Goal: Check status: Check status

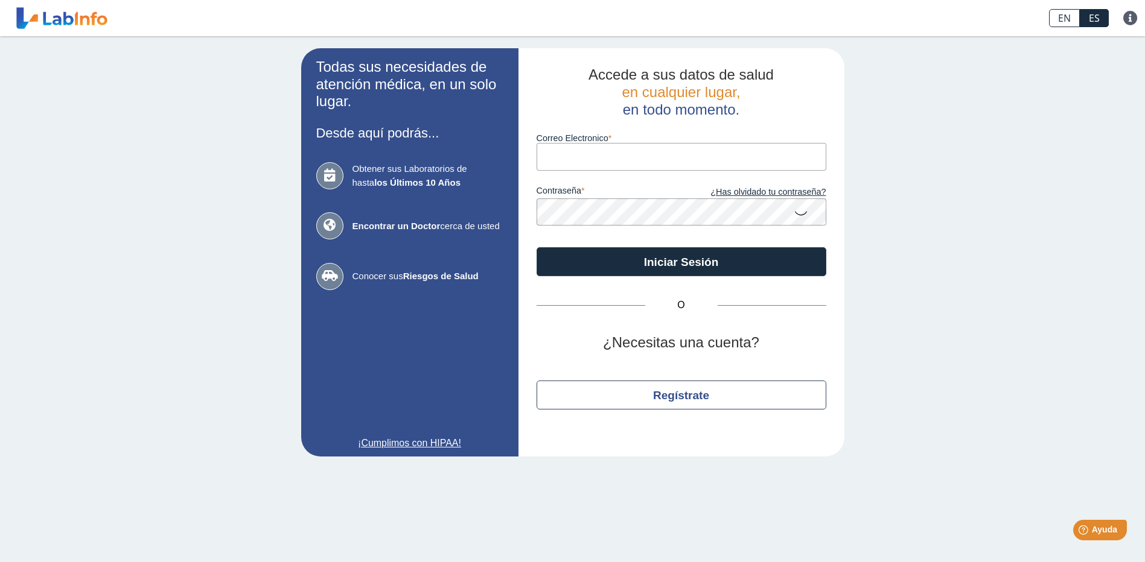
click at [623, 156] on input "Correo Electronico" at bounding box center [681, 156] width 290 height 27
type input "[EMAIL_ADDRESS][DOMAIN_NAME]"
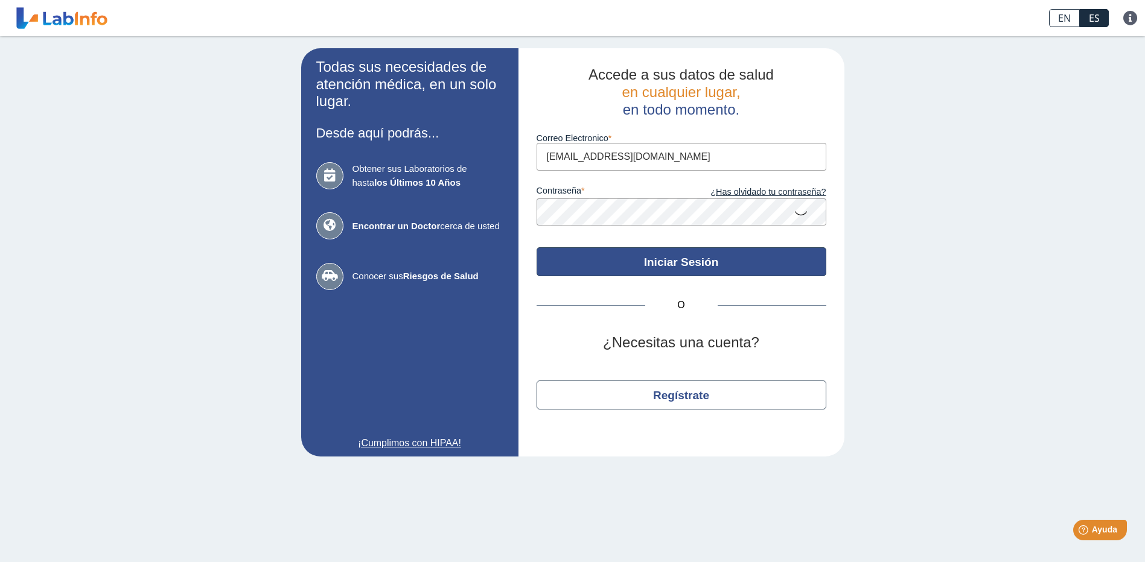
click at [666, 264] on button "Iniciar Sesión" at bounding box center [681, 261] width 290 height 29
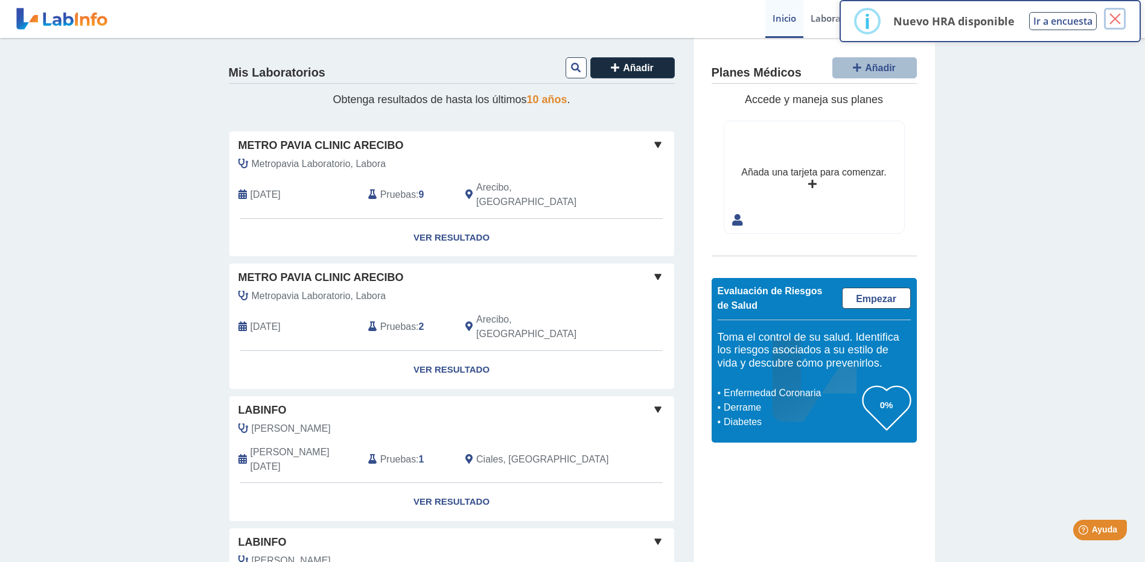
click at [1118, 22] on button "×" at bounding box center [1115, 19] width 22 height 22
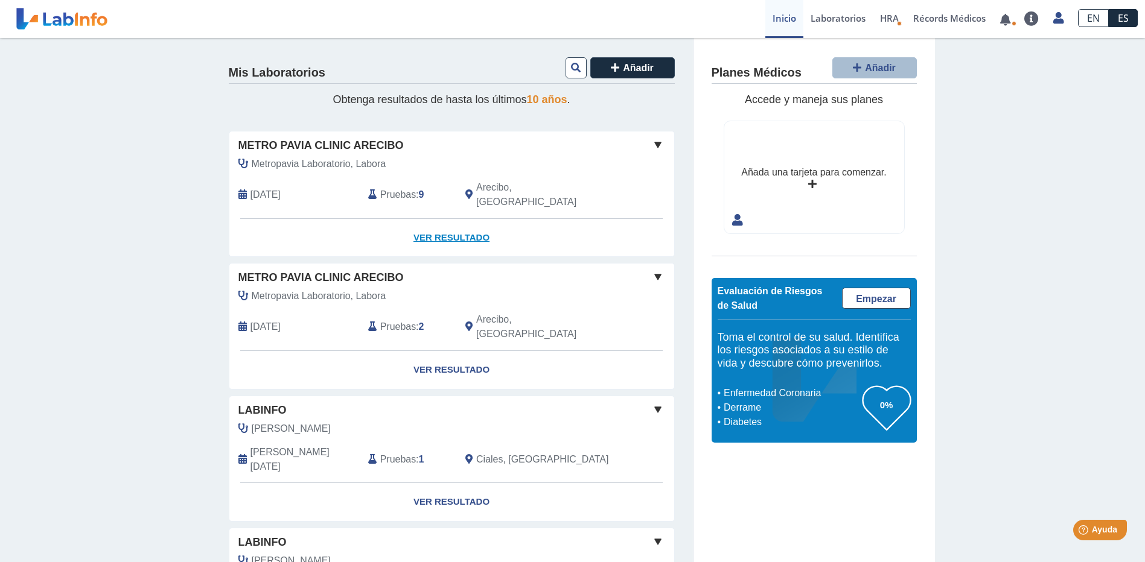
click at [457, 224] on link "Ver Resultado" at bounding box center [451, 238] width 445 height 38
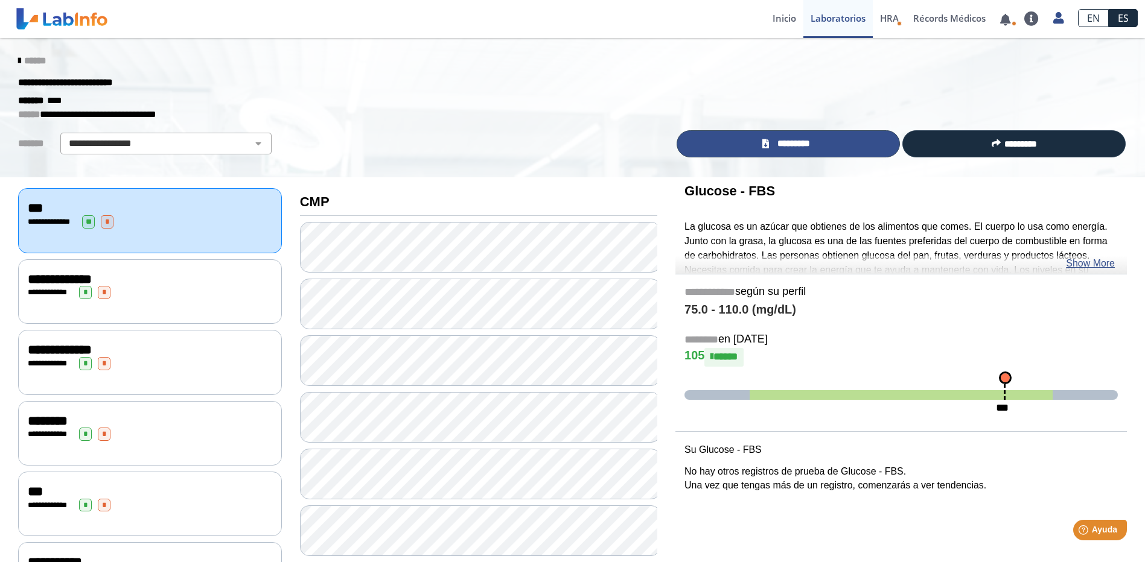
click at [772, 146] on span "*********" at bounding box center [793, 144] width 42 height 14
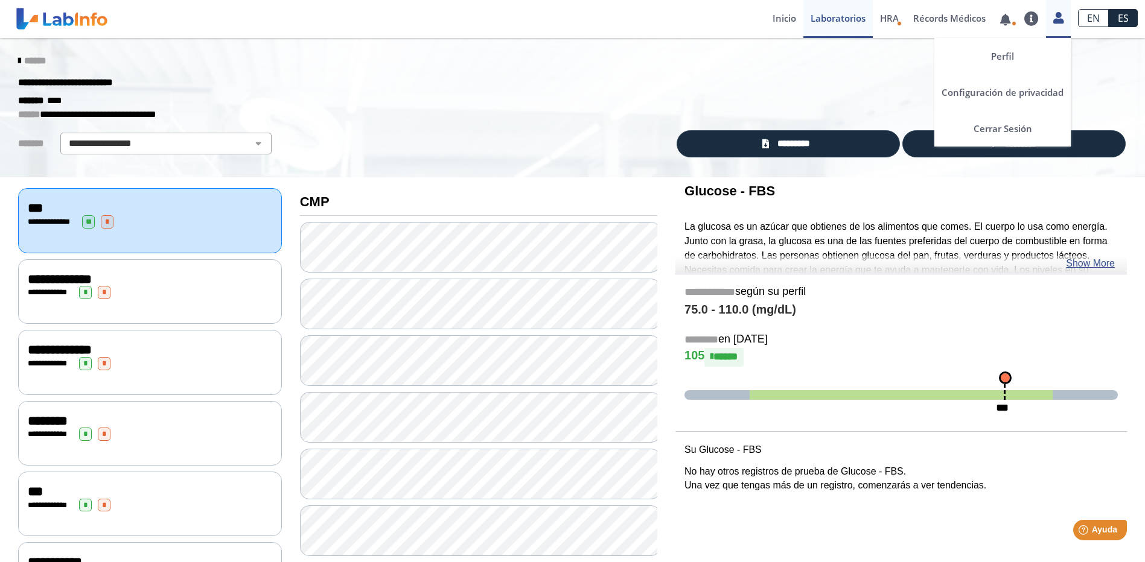
click at [1060, 21] on icon at bounding box center [1058, 17] width 10 height 9
click at [1008, 130] on link "Cerrar Sesión" at bounding box center [1002, 128] width 136 height 36
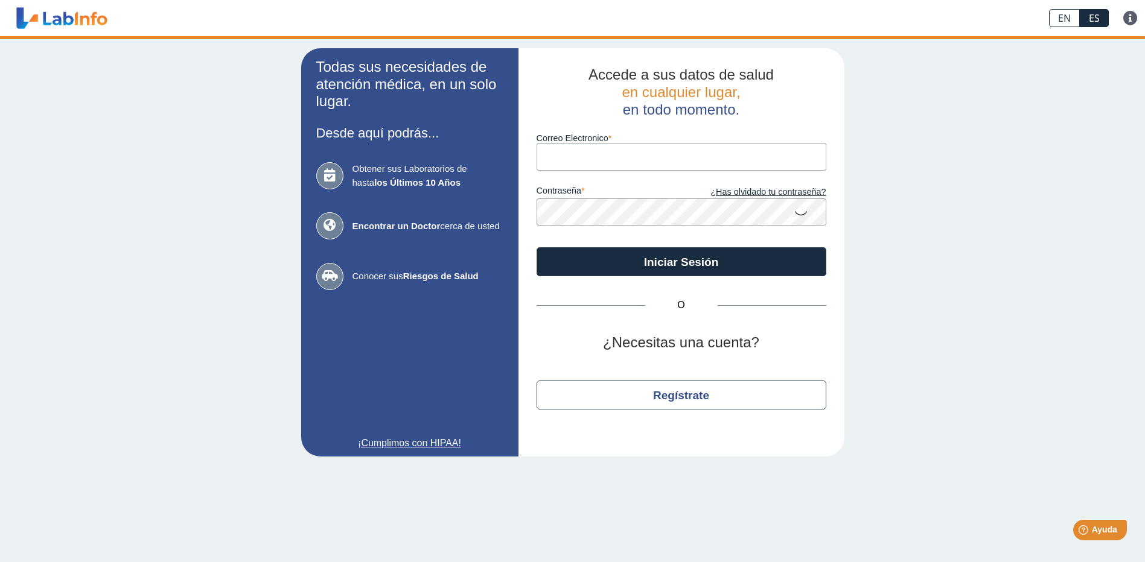
type input "[EMAIL_ADDRESS][DOMAIN_NAME]"
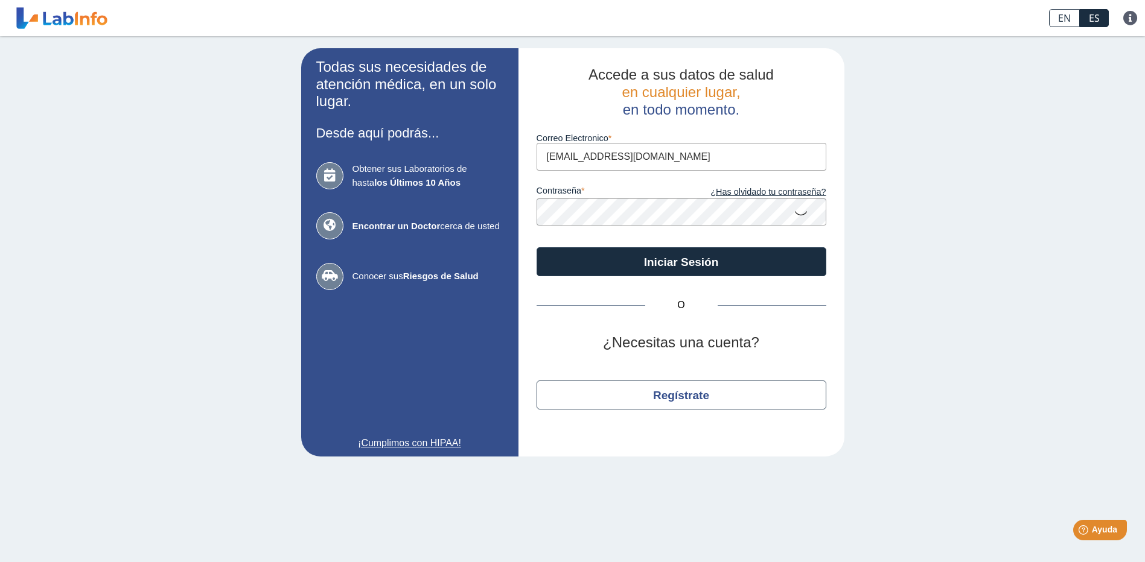
drag, startPoint x: 613, startPoint y: 165, endPoint x: 622, endPoint y: 165, distance: 8.5
click at [613, 165] on input "[EMAIL_ADDRESS][DOMAIN_NAME]" at bounding box center [681, 156] width 290 height 27
drag, startPoint x: 669, startPoint y: 161, endPoint x: 465, endPoint y: 160, distance: 204.0
click at [465, 160] on app-login "Todas sus necesidades de atención médica, en un solo lugar. Desde aquí podrás..…" at bounding box center [572, 252] width 543 height 409
click at [976, 134] on div "Todas sus necesidades de atención médica, en un solo lugar. Desde aquí podrás..…" at bounding box center [572, 252] width 1145 height 433
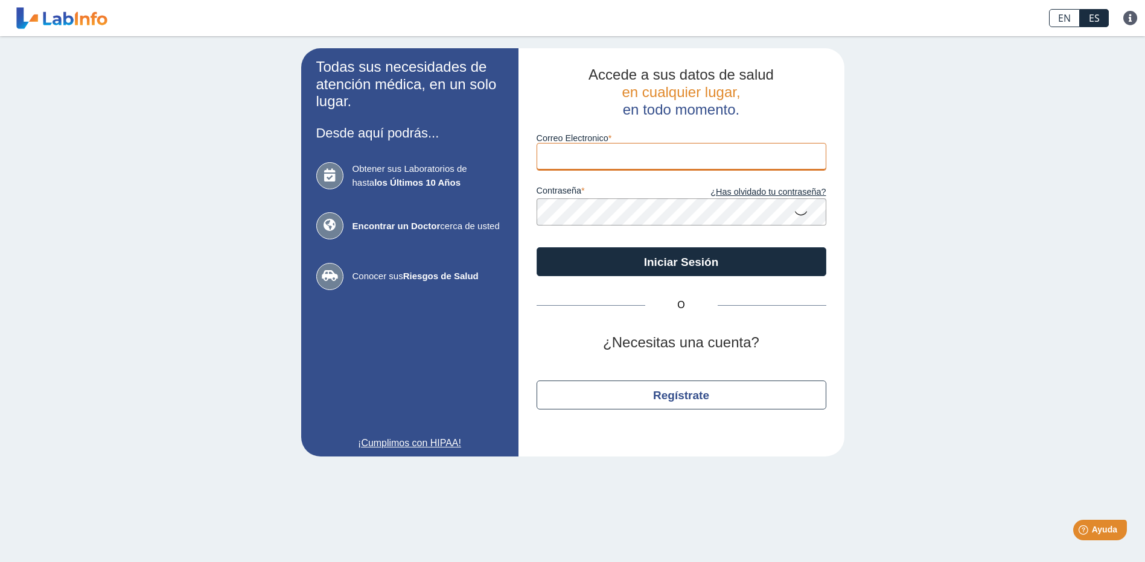
click at [626, 164] on input "Correo Electronico" at bounding box center [681, 156] width 290 height 27
type input "[EMAIL_ADDRESS][DOMAIN_NAME]"
click at [797, 216] on icon at bounding box center [801, 213] width 14 height 24
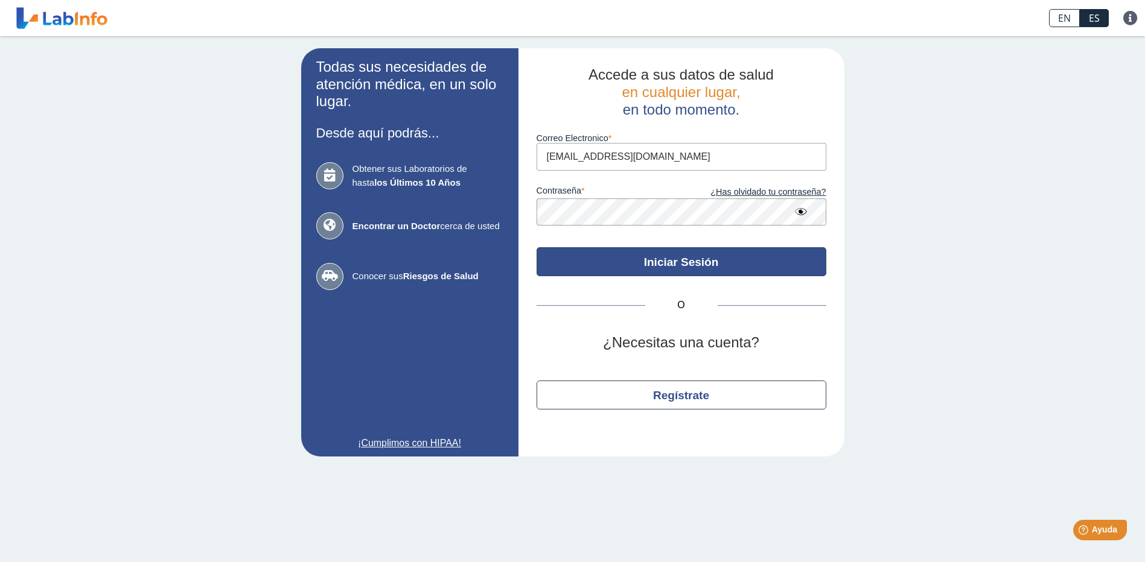
click at [699, 268] on button "Iniciar Sesión" at bounding box center [681, 261] width 290 height 29
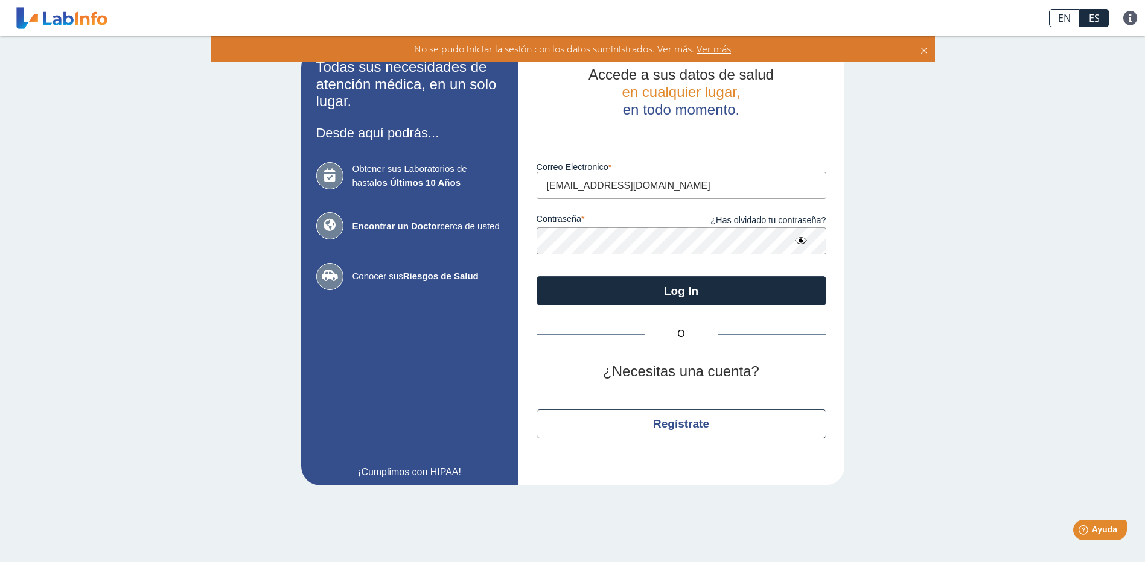
click at [421, 243] on app-login "Todas sus necesidades de atención médica, en un solo lugar. Desde aquí podrás..…" at bounding box center [572, 266] width 543 height 437
click at [932, 326] on div "Todas sus necesidades de atención médica, en un solo lugar. Desde aquí podrás..…" at bounding box center [572, 267] width 1145 height 462
drag, startPoint x: 882, startPoint y: 241, endPoint x: 784, endPoint y: 221, distance: 99.2
click at [882, 241] on div "Todas sus necesidades de atención médica, en un solo lugar. Desde aquí podrás..…" at bounding box center [572, 267] width 1145 height 462
click at [649, 191] on input "[EMAIL_ADDRESS][DOMAIN_NAME]" at bounding box center [681, 185] width 290 height 27
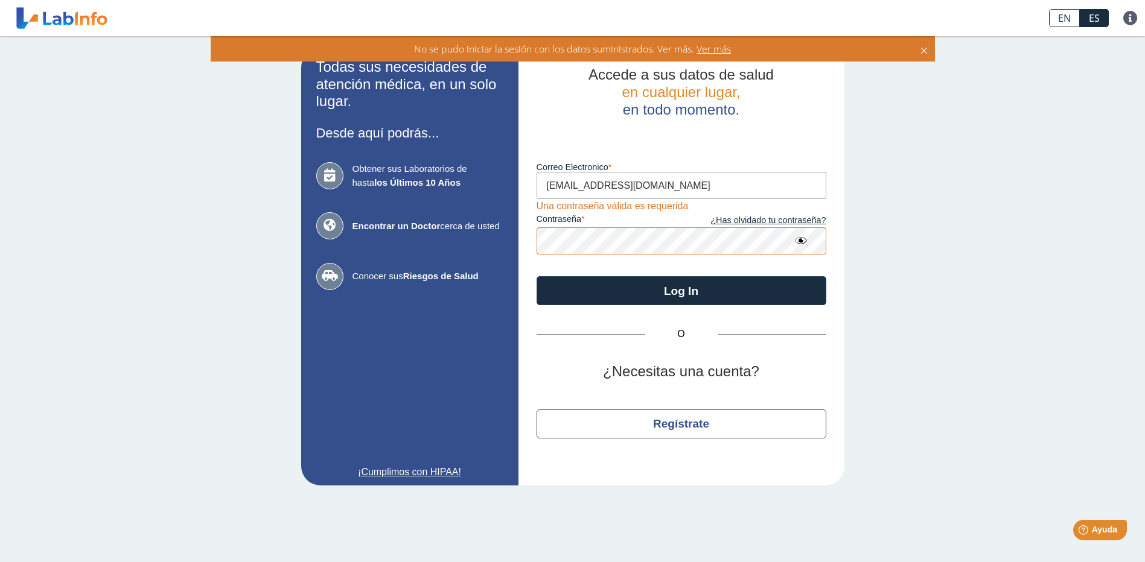
drag, startPoint x: 677, startPoint y: 191, endPoint x: 667, endPoint y: 191, distance: 10.3
click at [677, 191] on input "[EMAIL_ADDRESS][DOMAIN_NAME]" at bounding box center [681, 185] width 290 height 27
drag, startPoint x: 665, startPoint y: 183, endPoint x: 514, endPoint y: 196, distance: 152.0
click at [514, 196] on app-login "Todas sus necesidades de atención médica, en un solo lugar. Desde aquí podrás..…" at bounding box center [572, 266] width 543 height 437
click at [988, 231] on div "Todas sus necesidades de atención médica, en un solo lugar. Desde aquí podrás..…" at bounding box center [572, 267] width 1145 height 462
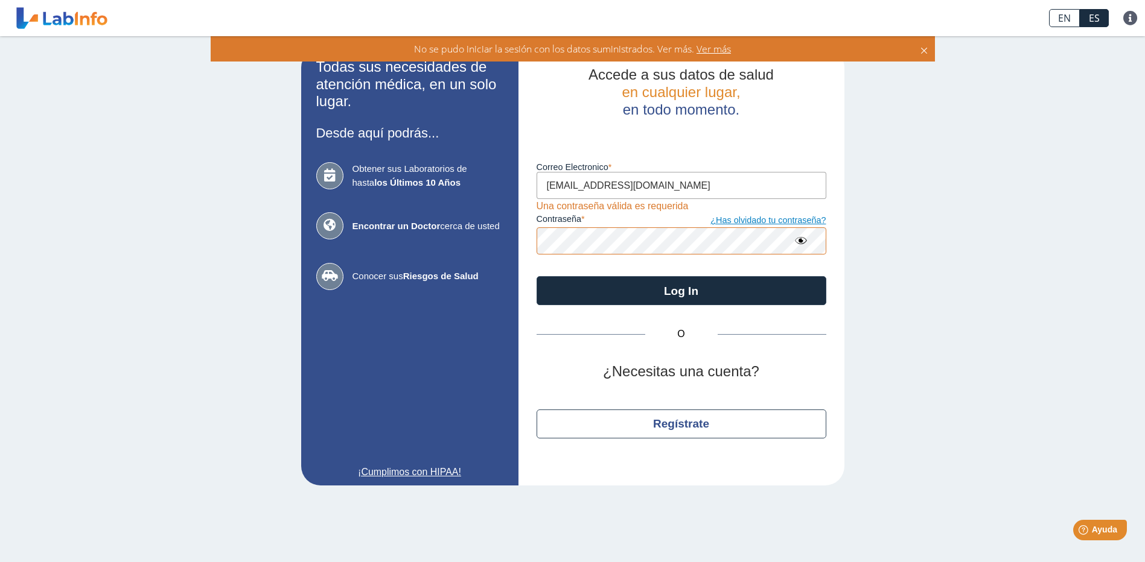
click at [766, 220] on link "¿Has olvidado tu contraseña?" at bounding box center [753, 220] width 145 height 13
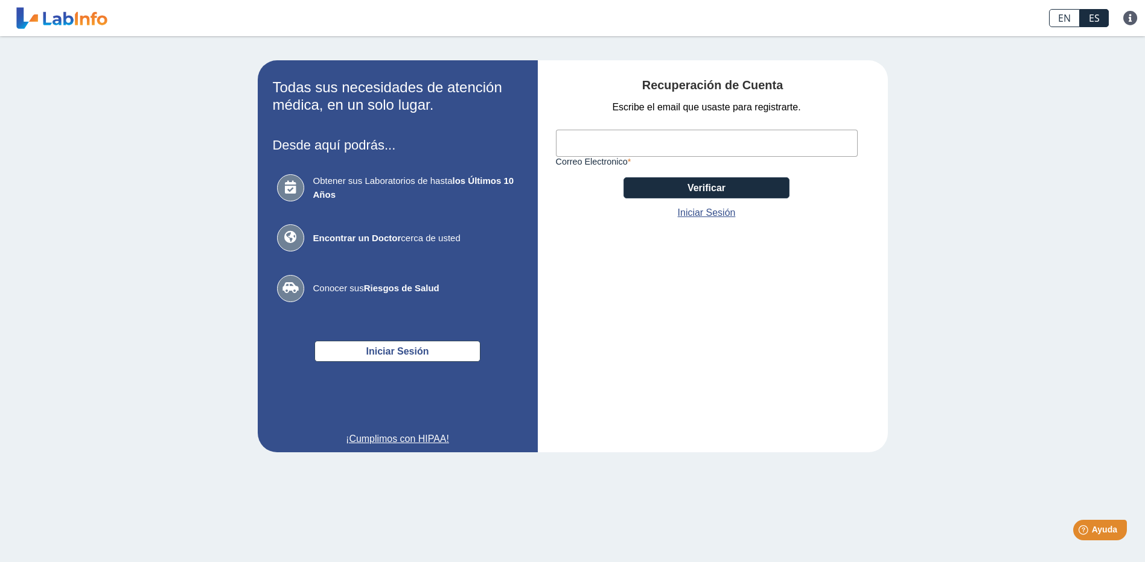
click at [642, 148] on input "Correo Electronico" at bounding box center [707, 143] width 302 height 27
type input "[EMAIL_ADDRESS][DOMAIN_NAME]"
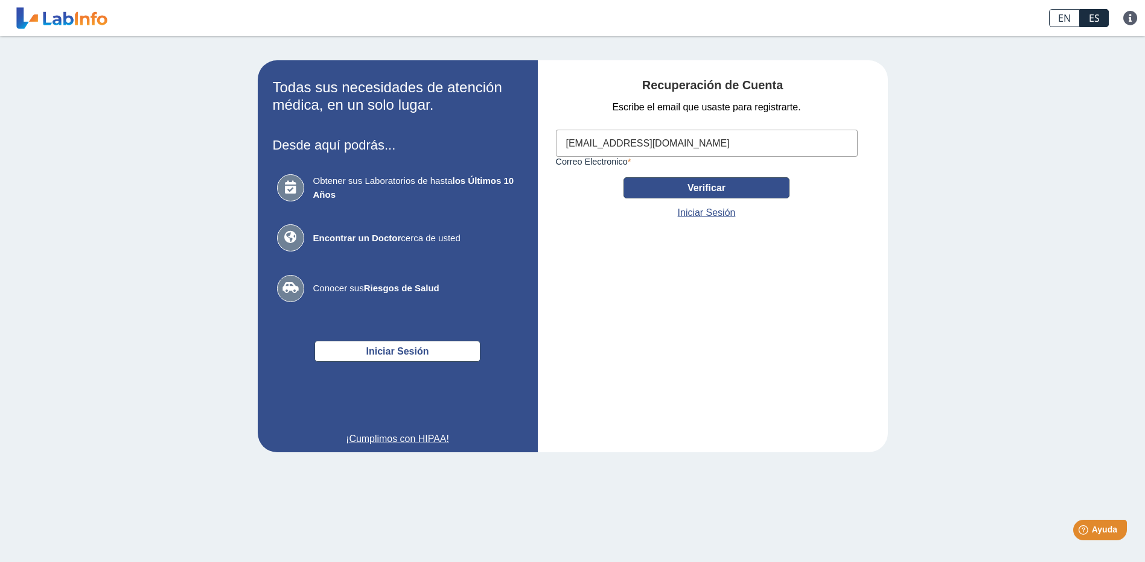
click at [707, 192] on button "Verificar" at bounding box center [706, 187] width 166 height 21
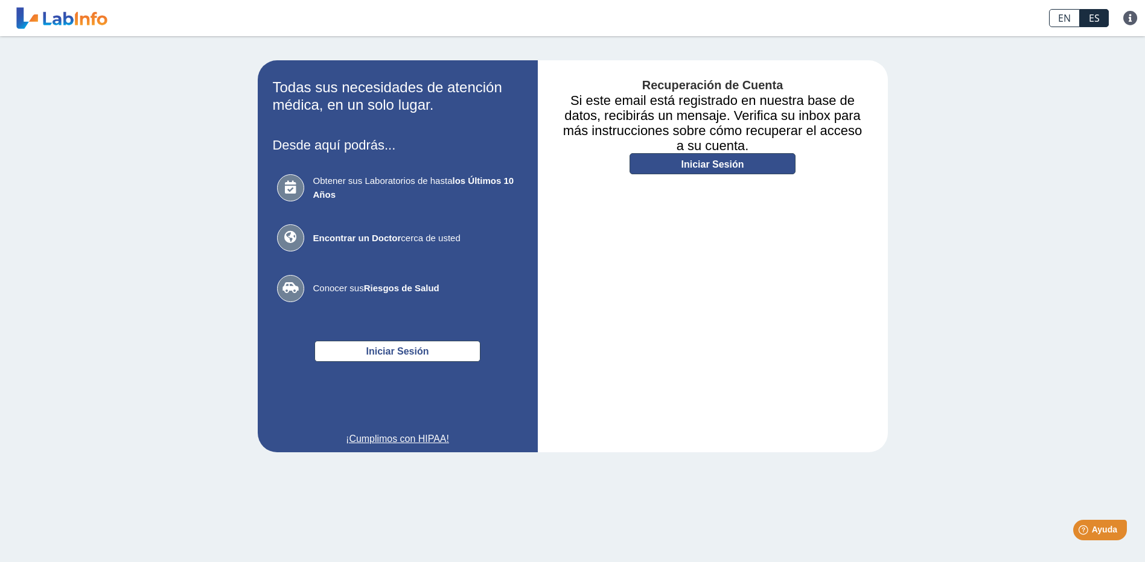
click at [706, 166] on link "Iniciar Sesión" at bounding box center [712, 163] width 166 height 21
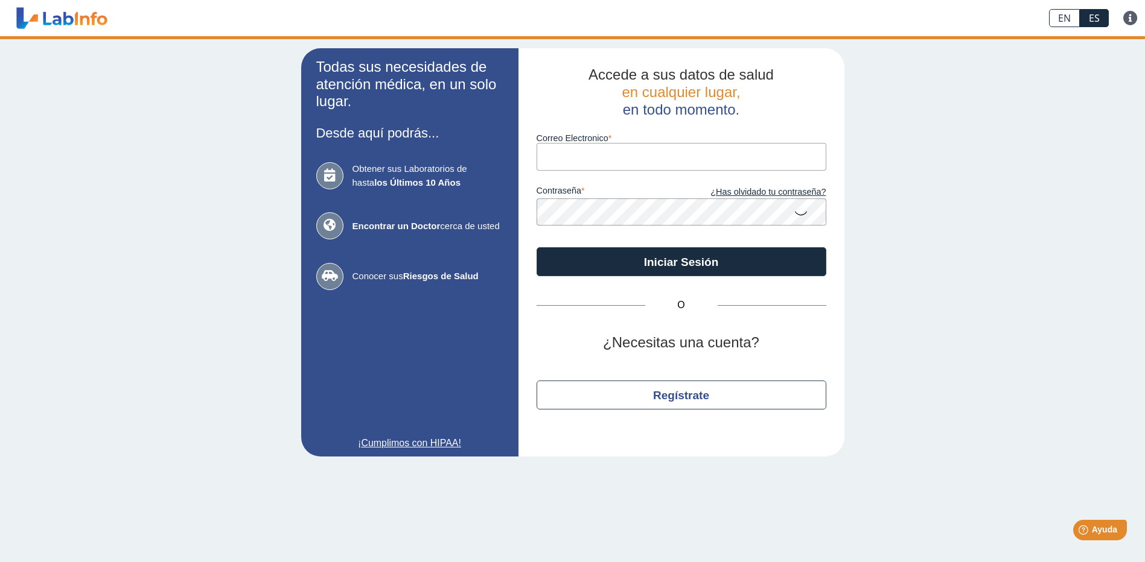
type input "[EMAIL_ADDRESS][DOMAIN_NAME]"
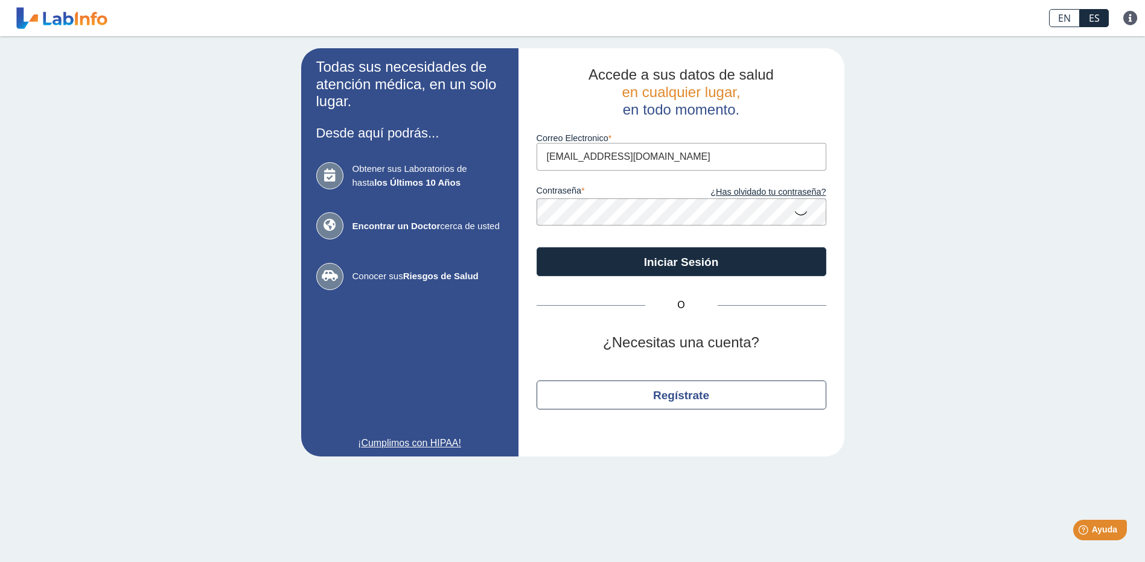
click at [665, 163] on input "[EMAIL_ADDRESS][DOMAIN_NAME]" at bounding box center [681, 156] width 290 height 27
drag, startPoint x: 970, startPoint y: 158, endPoint x: 896, endPoint y: 132, distance: 78.8
click at [970, 158] on div "Todas sus necesidades de atención médica, en un solo lugar. Desde aquí podrás..…" at bounding box center [572, 252] width 1145 height 433
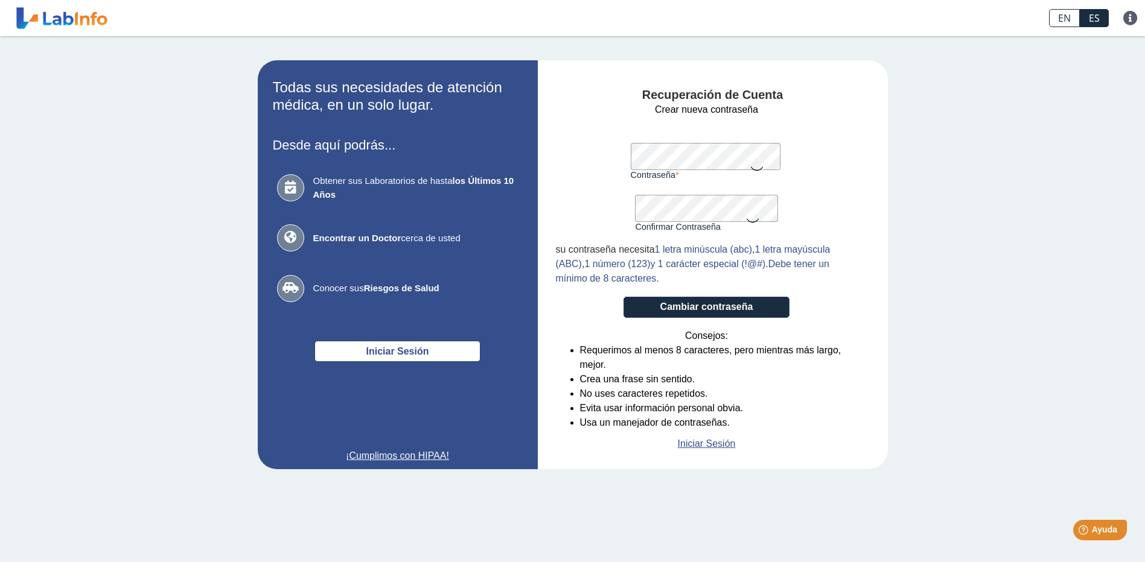
click at [604, 164] on form "Crear nueva contraseña Contraseña Una contraseña válida es requerida Confirmar …" at bounding box center [707, 277] width 302 height 349
click at [687, 311] on button "Cambiar contraseña" at bounding box center [706, 307] width 166 height 21
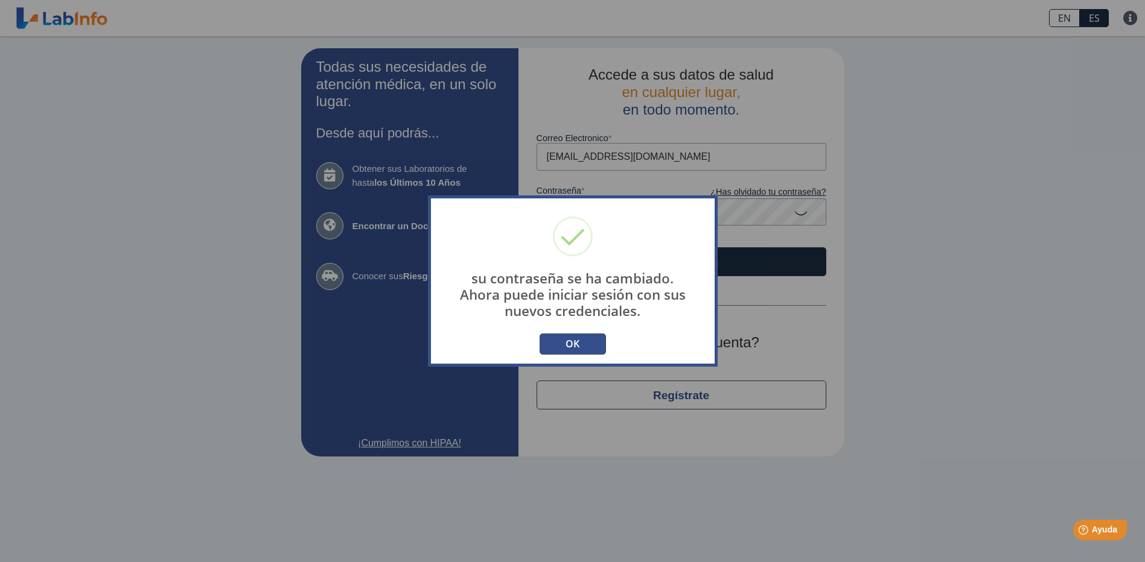
drag, startPoint x: 959, startPoint y: 200, endPoint x: 955, endPoint y: 191, distance: 9.7
click at [959, 200] on div "su contraseña se ha cambiado. Ahora puede iniciar sesión con sus nuevos credenc…" at bounding box center [572, 281] width 1145 height 562
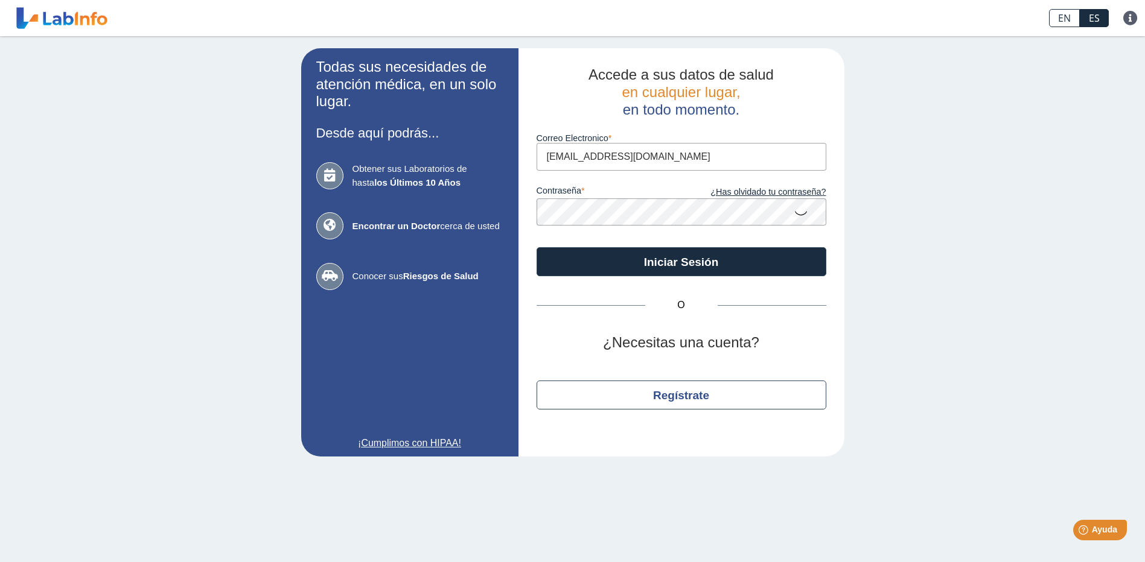
type input "[EMAIL_ADDRESS][DOMAIN_NAME]"
click at [800, 212] on icon at bounding box center [801, 213] width 14 height 24
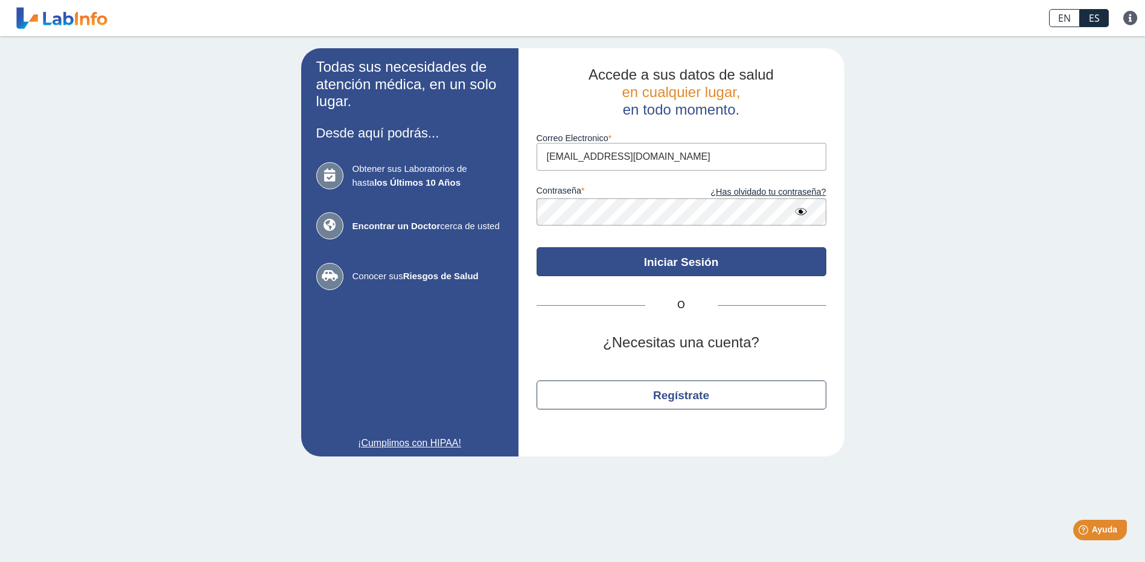
click at [704, 257] on button "Iniciar Sesión" at bounding box center [681, 261] width 290 height 29
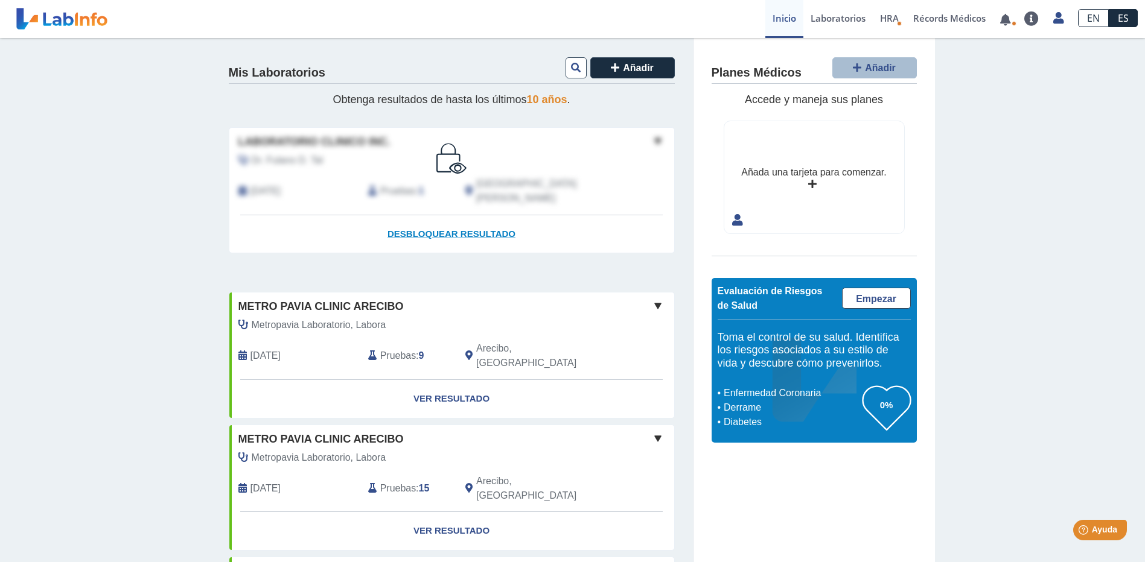
click at [479, 229] on span "Desbloquear resultado" at bounding box center [451, 234] width 128 height 10
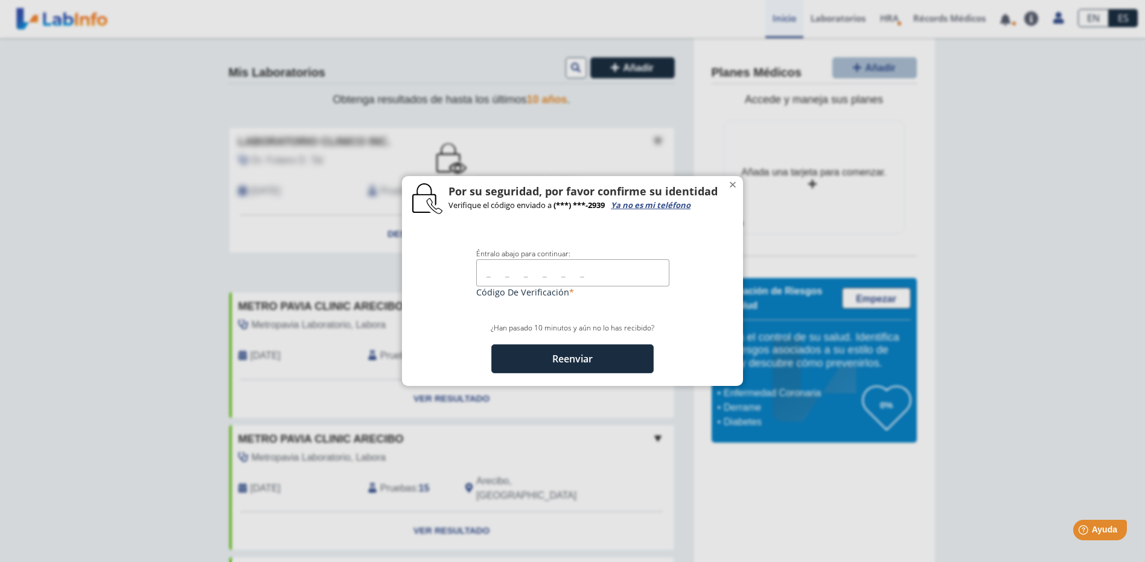
click at [666, 204] on link "Ya no es mi teléfono" at bounding box center [651, 205] width 80 height 11
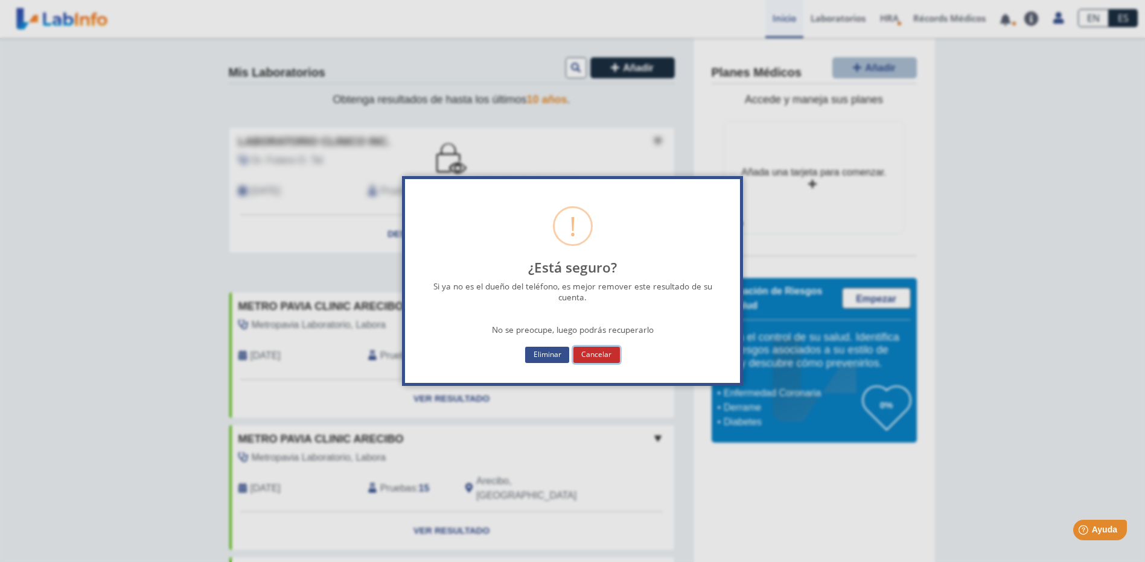
click at [598, 353] on button "Cancelar" at bounding box center [596, 355] width 46 height 16
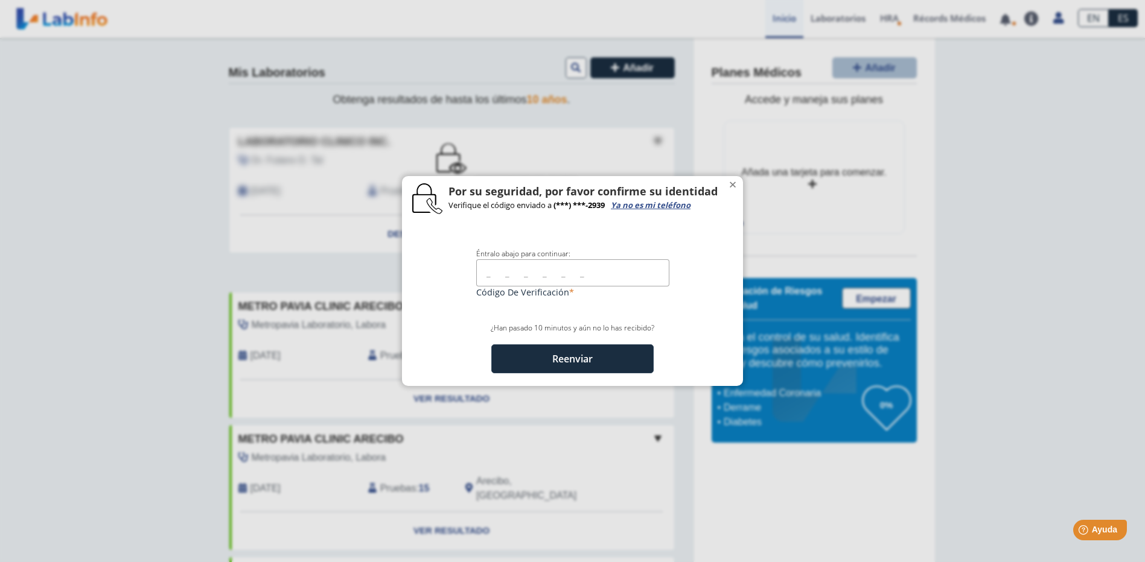
click at [991, 238] on ngb-modal-window ".cls-1 { fill: #fff; } .cls-2 { fill: #010101; } .cls-3 { fill: #fefefe; } Por …" at bounding box center [572, 281] width 1145 height 562
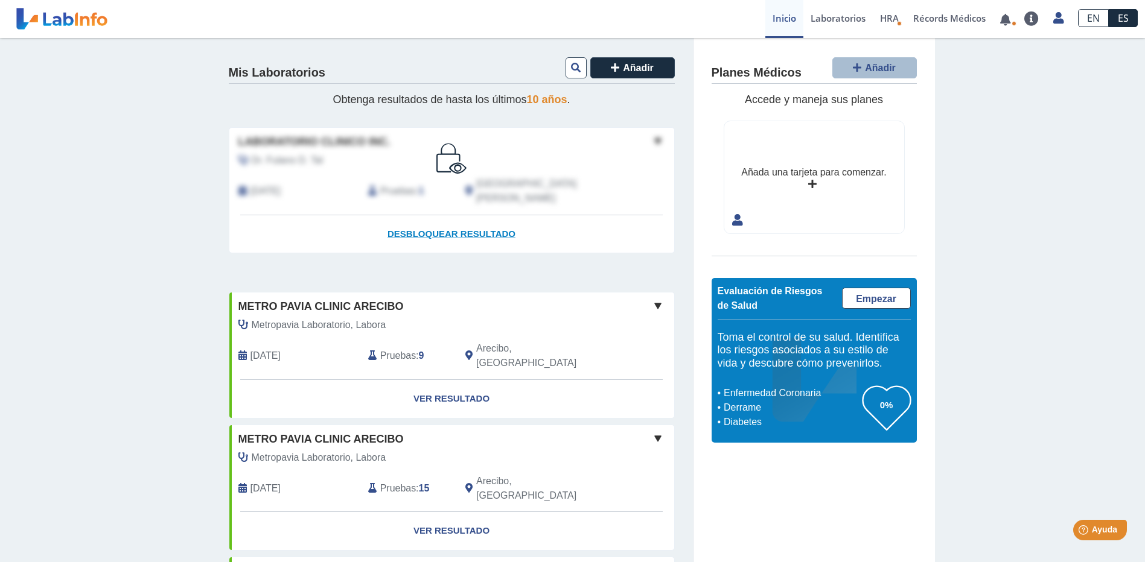
click at [462, 229] on span "Desbloquear resultado" at bounding box center [451, 234] width 128 height 10
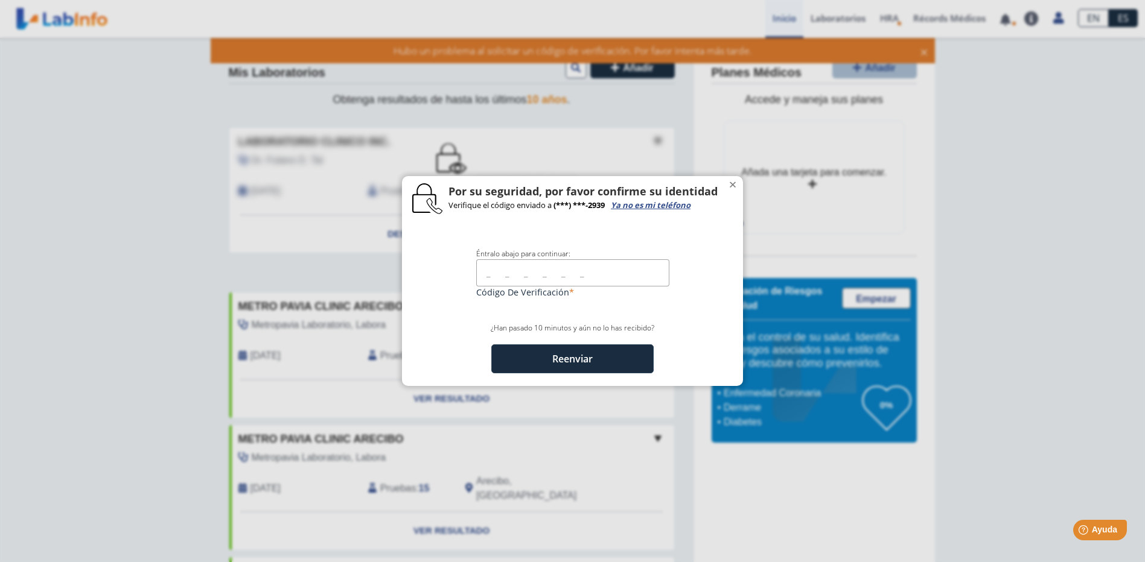
click at [483, 276] on input "text" at bounding box center [572, 272] width 193 height 27
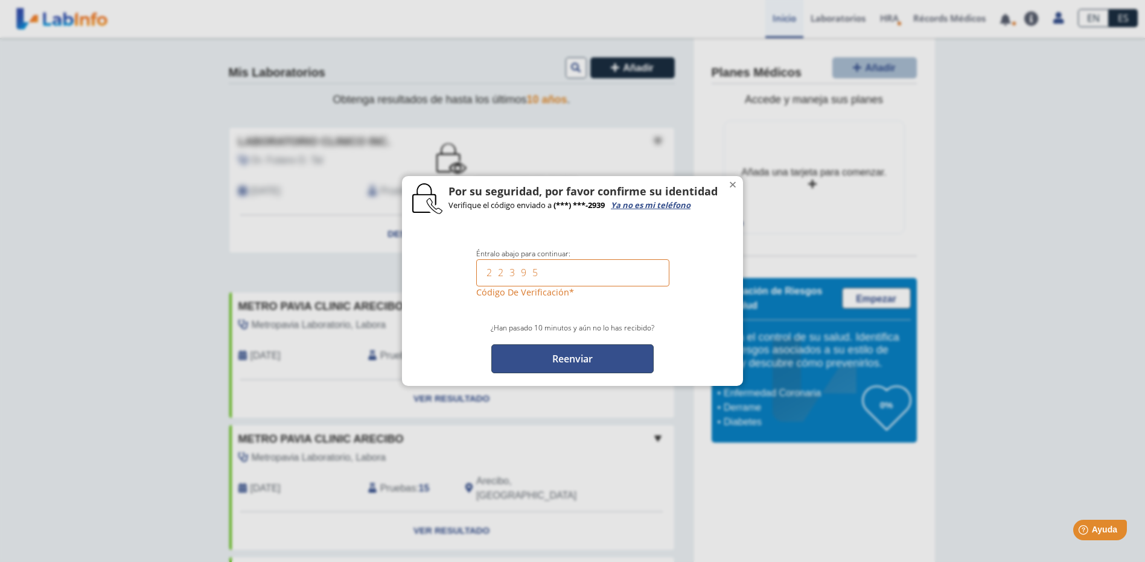
type input "22395"
click at [577, 357] on button "Reenviar" at bounding box center [572, 359] width 162 height 29
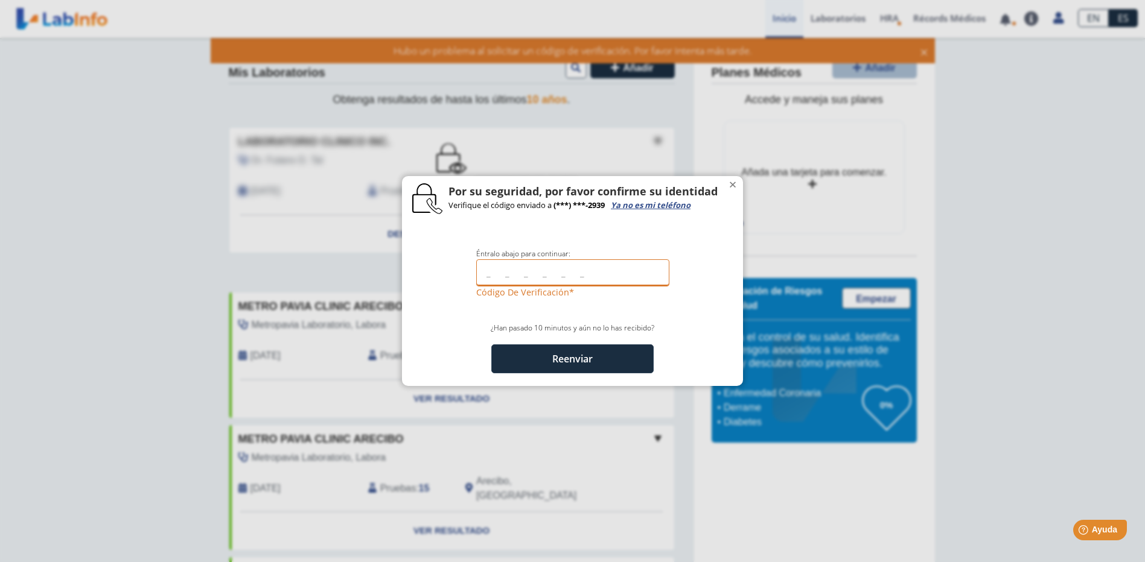
click at [487, 274] on input "text" at bounding box center [572, 272] width 193 height 27
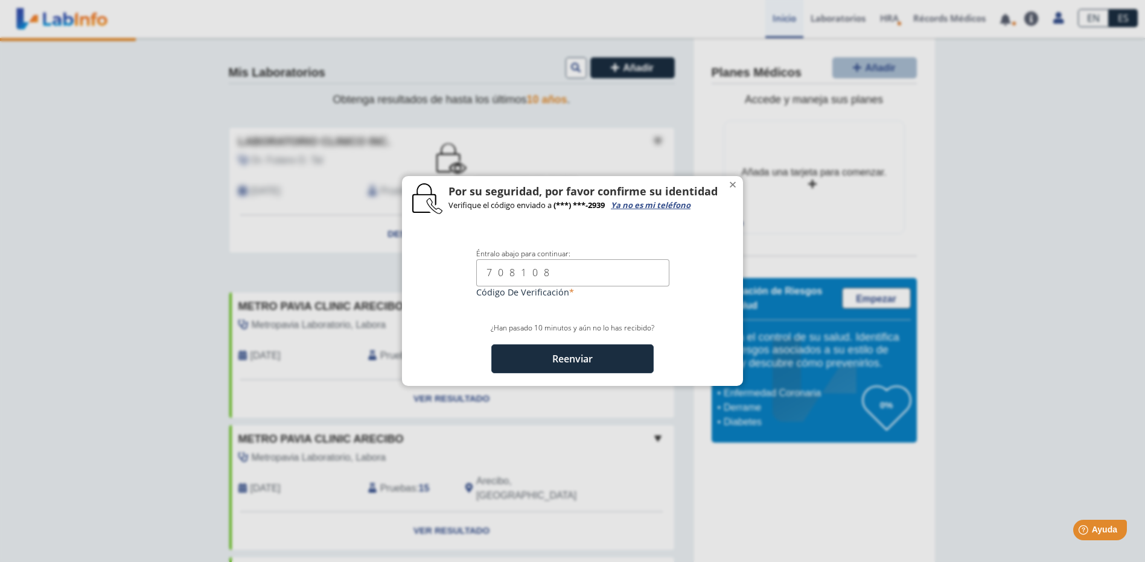
type input "708108"
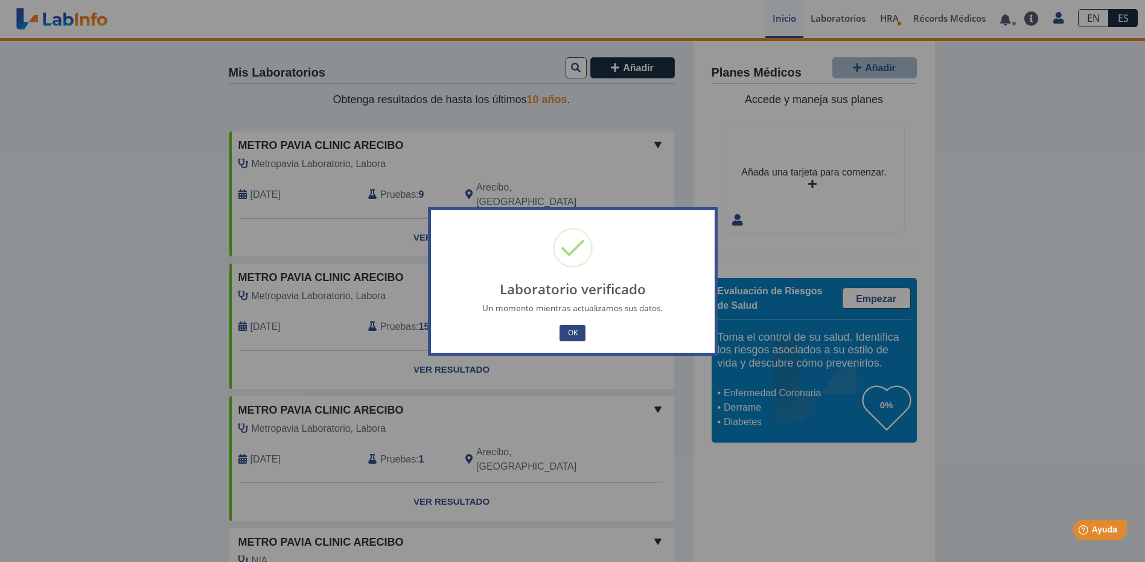
click at [574, 332] on button "OK" at bounding box center [571, 333] width 25 height 16
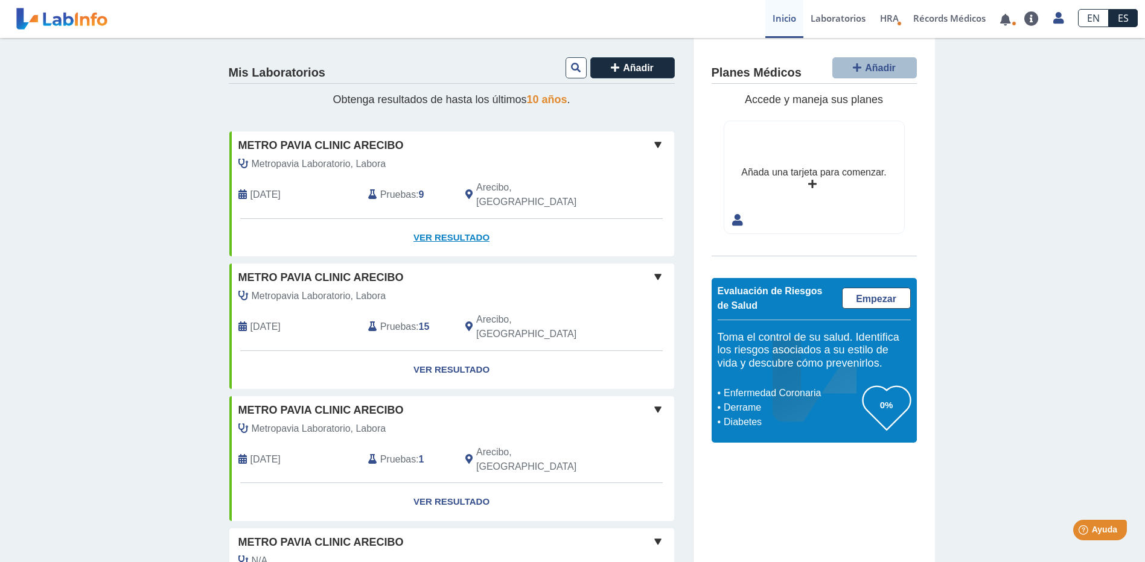
click at [448, 223] on link "Ver Resultado" at bounding box center [451, 238] width 445 height 38
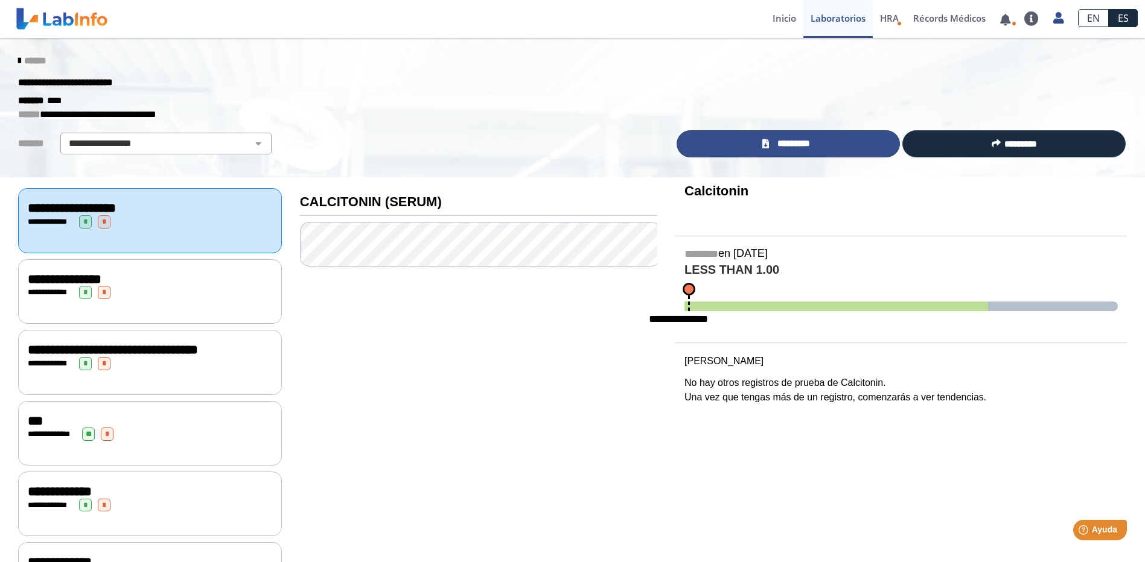
click at [772, 148] on span "*********" at bounding box center [793, 144] width 42 height 14
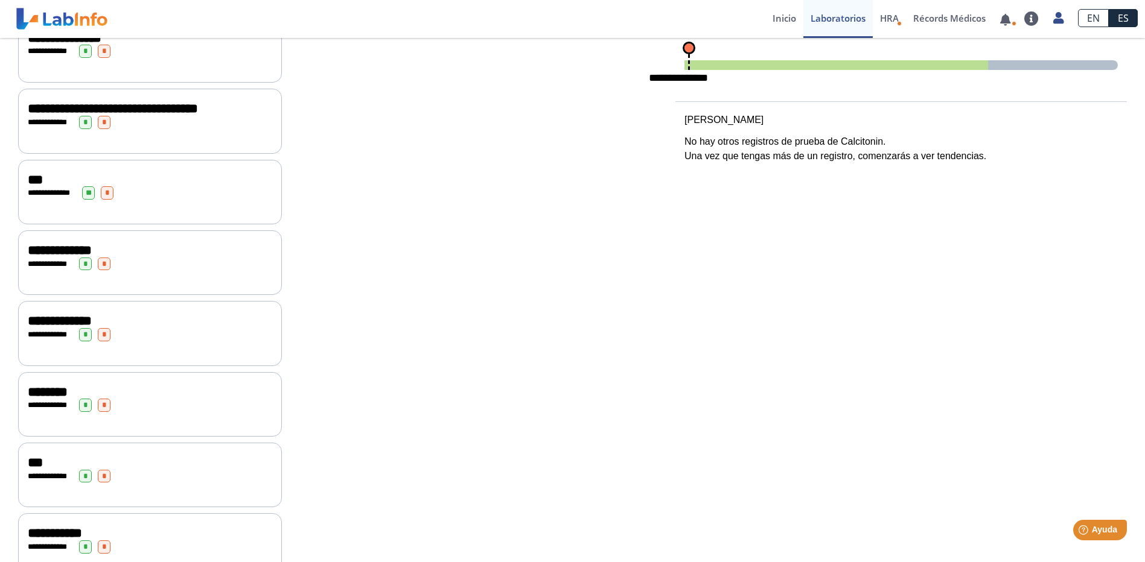
scroll to position [181, 0]
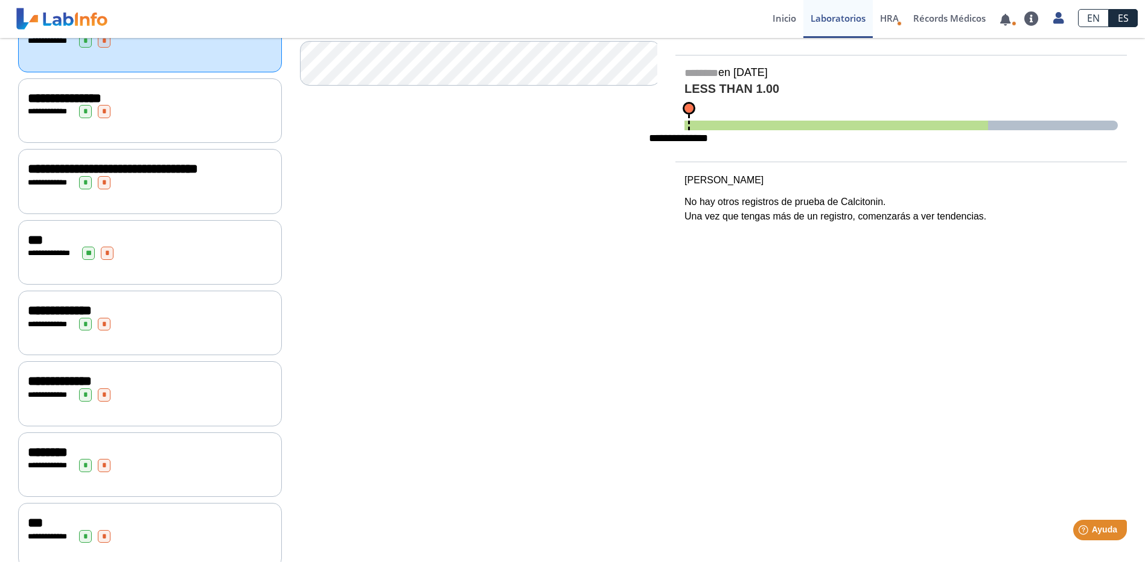
click at [60, 171] on span "**********" at bounding box center [113, 168] width 170 height 13
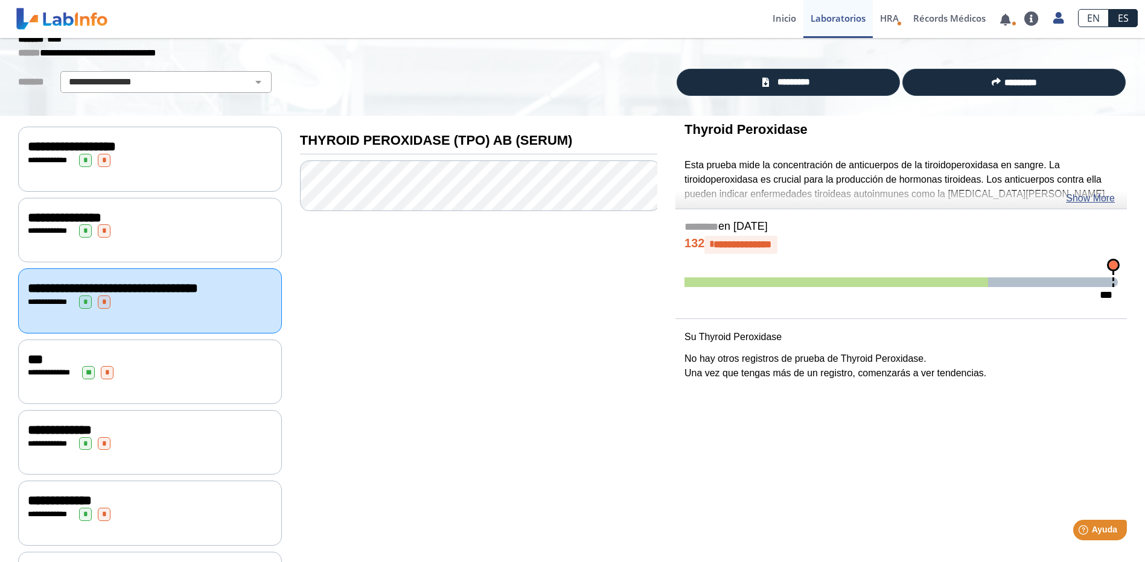
scroll to position [60, 0]
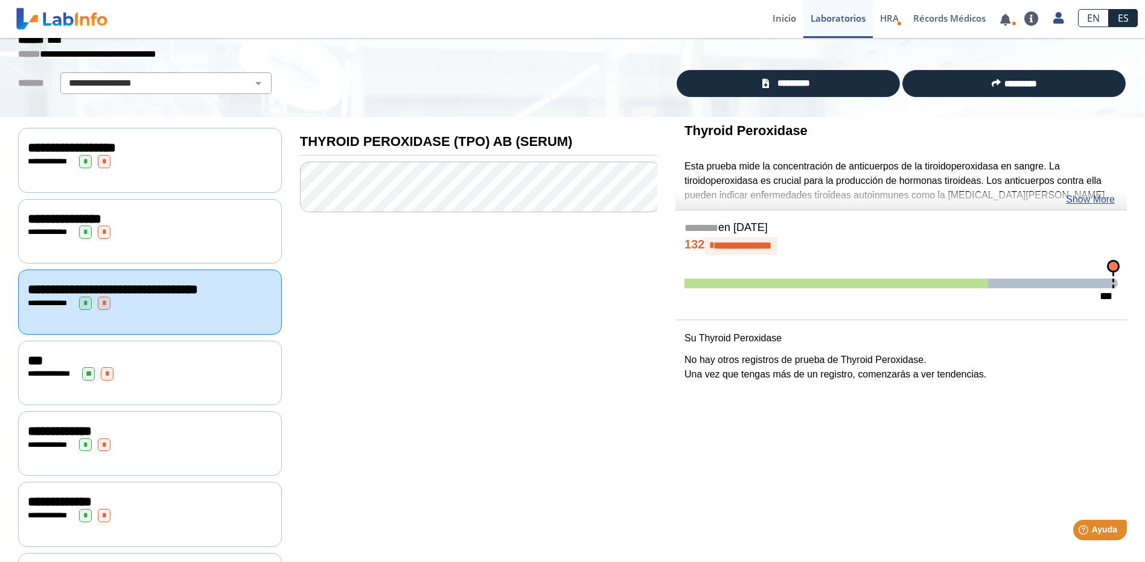
click at [38, 377] on div "**********" at bounding box center [150, 373] width 244 height 13
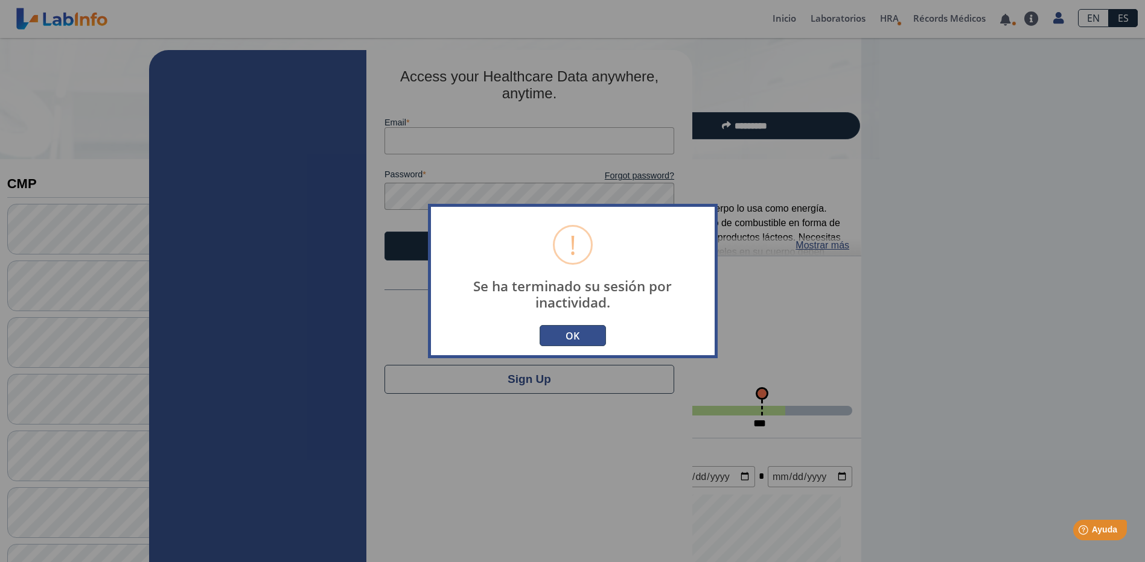
type input "[EMAIL_ADDRESS][DOMAIN_NAME]"
